Goal: Task Accomplishment & Management: Complete application form

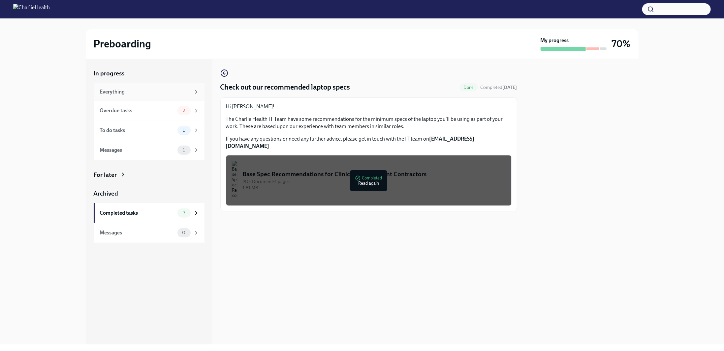
click at [115, 92] on div "Everything" at bounding box center [145, 91] width 91 height 7
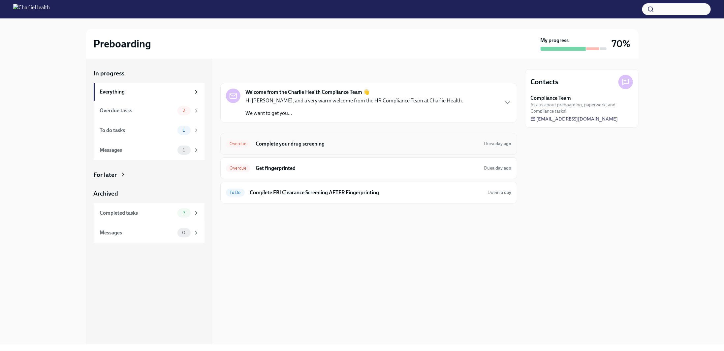
click at [273, 145] on h6 "Complete your drug screening" at bounding box center [367, 143] width 223 height 7
click at [271, 165] on h6 "Get fingerprinted" at bounding box center [367, 168] width 223 height 7
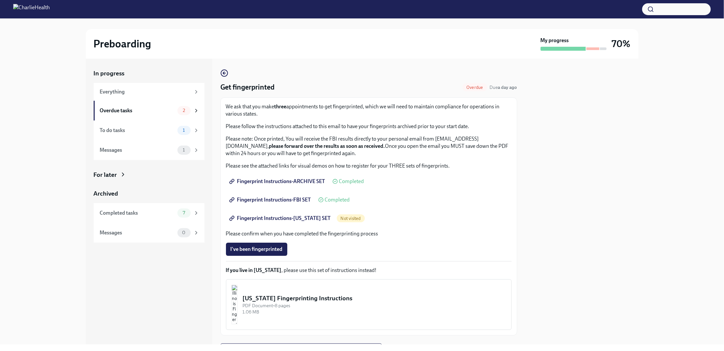
click at [292, 180] on span "Fingerprint Instructions-ARCHIVE SET" at bounding box center [277, 181] width 95 height 7
click at [275, 182] on span "Fingerprint Instructions-ARCHIVE SET" at bounding box center [277, 181] width 95 height 7
click at [258, 201] on span "Fingerprint Instructions-FBI SET" at bounding box center [270, 200] width 80 height 7
click at [257, 220] on span "Fingerprint Instructions-[US_STATE] SET" at bounding box center [280, 218] width 100 height 7
click at [307, 219] on span "Fingerprint Instructions-[US_STATE] SET" at bounding box center [280, 218] width 100 height 7
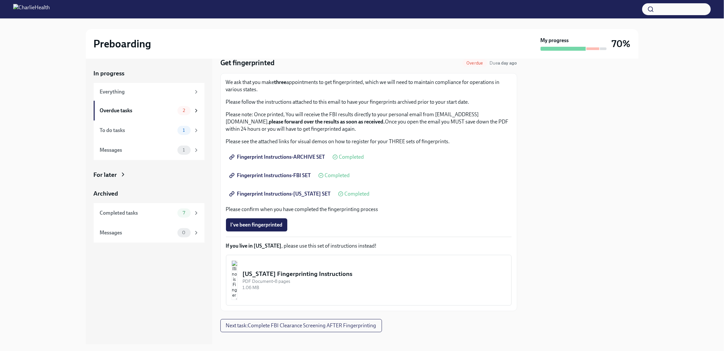
scroll to position [32, 0]
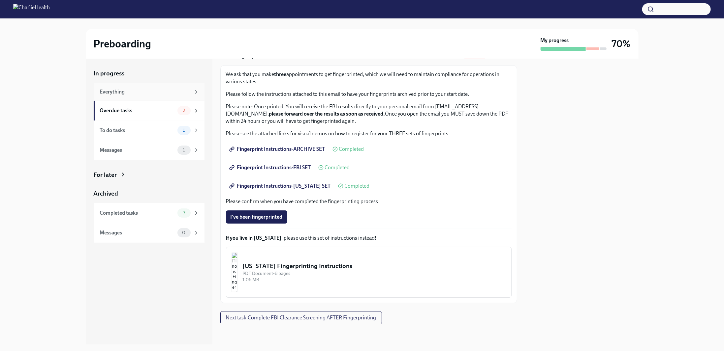
click at [144, 94] on div "Everything" at bounding box center [145, 91] width 91 height 7
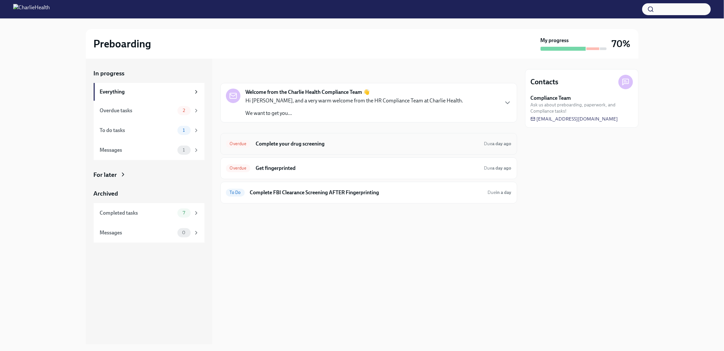
click at [294, 145] on h6 "Complete your drug screening" at bounding box center [367, 143] width 223 height 7
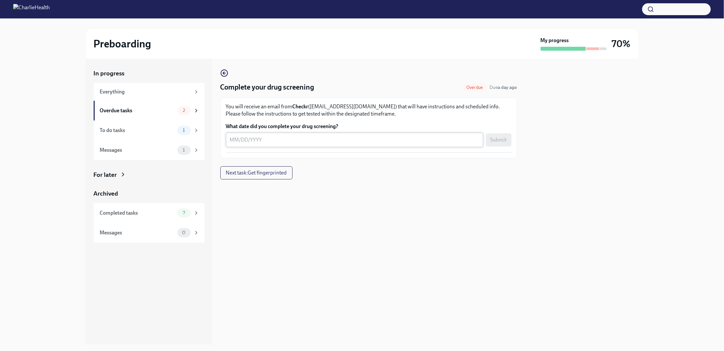
click at [256, 140] on textarea "What date did you complete your drug screening?" at bounding box center [354, 140] width 249 height 8
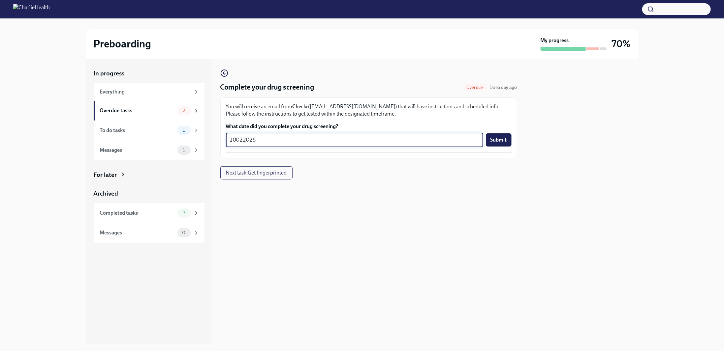
click at [235, 140] on textarea "10022025" at bounding box center [354, 140] width 249 height 8
click at [244, 139] on textarea "10/022025" at bounding box center [354, 140] width 249 height 8
type textarea "[DATE]"
click at [500, 139] on span "Submit" at bounding box center [498, 140] width 16 height 7
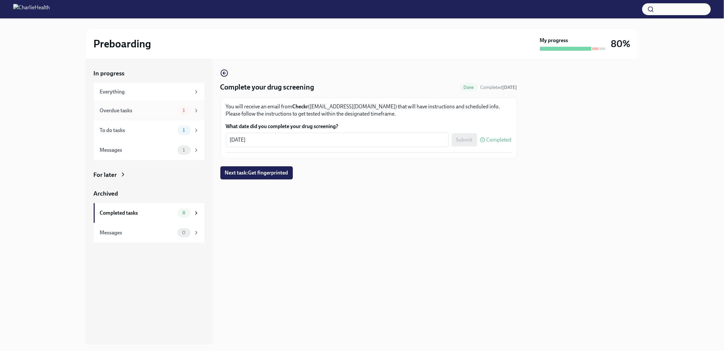
click at [107, 109] on div "Overdue tasks" at bounding box center [137, 110] width 75 height 7
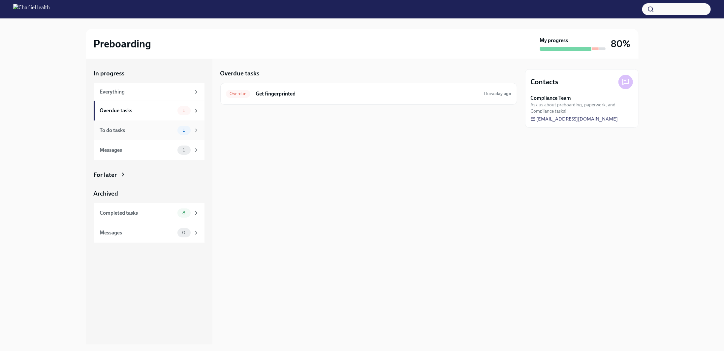
click at [108, 130] on div "To do tasks" at bounding box center [137, 130] width 75 height 7
click at [108, 153] on div "Messages" at bounding box center [137, 150] width 75 height 7
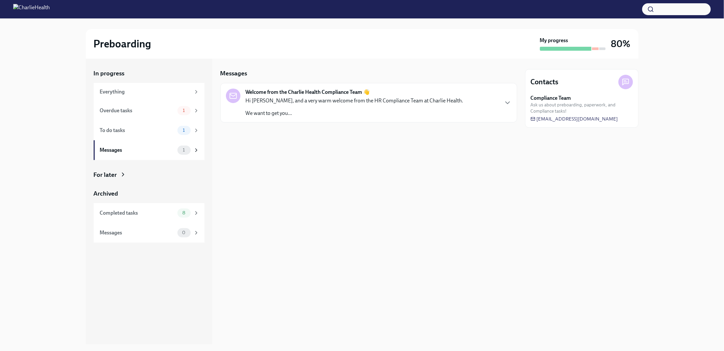
click at [293, 96] on div "Welcome from the Charlie Health Compliance Team 👋 Hi [PERSON_NAME], and a very …" at bounding box center [355, 103] width 218 height 28
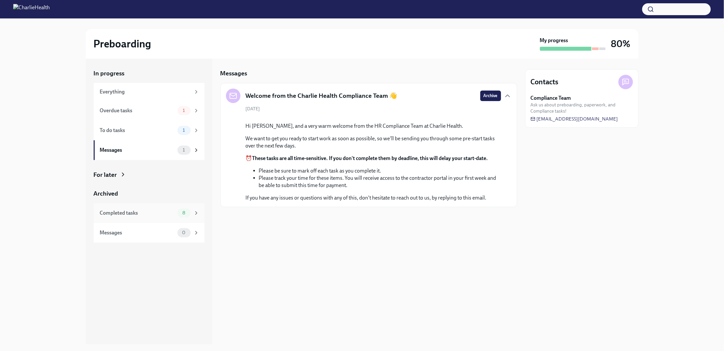
click at [122, 212] on div "Completed tasks" at bounding box center [137, 213] width 75 height 7
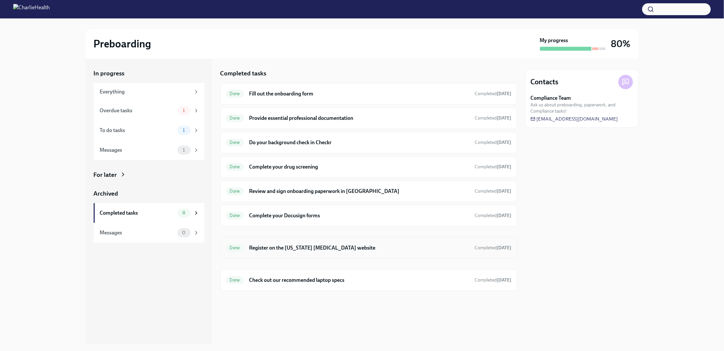
click at [282, 252] on div "Done Register on the [US_STATE] [MEDICAL_DATA] website Completed [DATE]" at bounding box center [368, 248] width 297 height 22
click at [277, 248] on h6 "Register on the [US_STATE] [MEDICAL_DATA] website" at bounding box center [359, 248] width 220 height 7
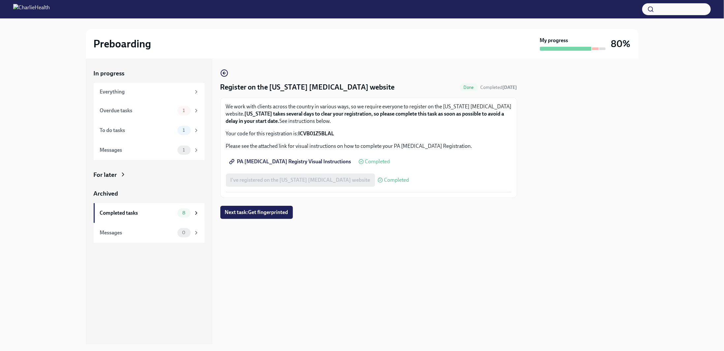
click at [257, 161] on span "PA [MEDICAL_DATA] Registry Visual Instructions" at bounding box center [290, 162] width 121 height 7
click at [274, 178] on div "I've registered on the [US_STATE] [MEDICAL_DATA] website Completed" at bounding box center [317, 180] width 183 height 13
click at [388, 180] on span "Completed" at bounding box center [396, 180] width 25 height 5
click at [305, 182] on div "I've registered on the [US_STATE] [MEDICAL_DATA] website Completed" at bounding box center [317, 180] width 183 height 13
click at [130, 213] on div "Completed tasks" at bounding box center [137, 213] width 75 height 7
